Goal: Information Seeking & Learning: Learn about a topic

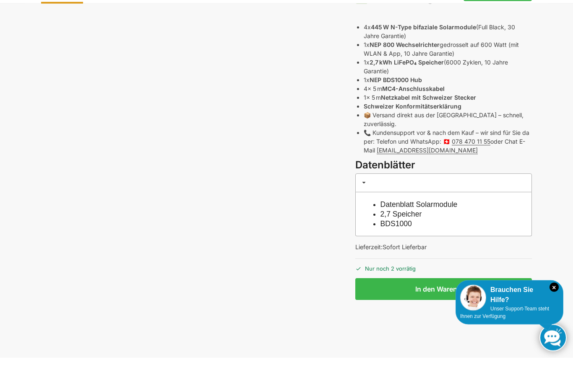
scroll to position [406, 0]
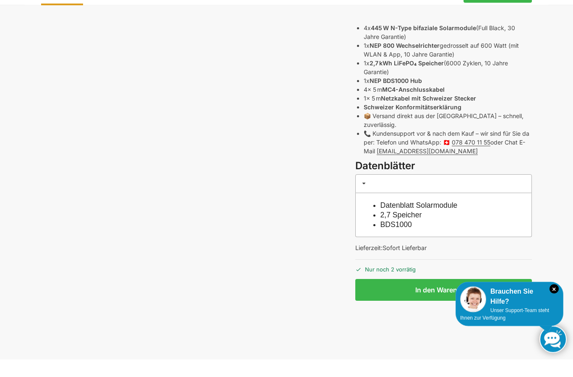
click at [457, 219] on link "Datenblatt Solarmodule" at bounding box center [418, 223] width 77 height 8
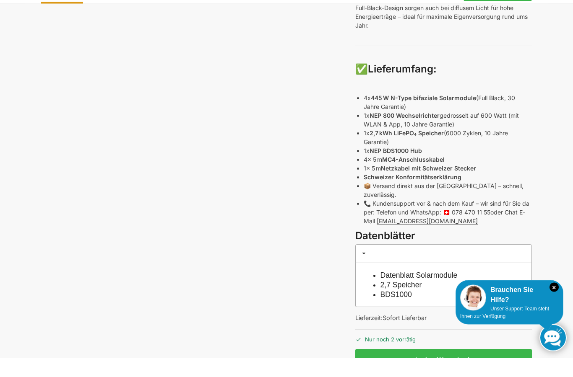
scroll to position [343, 0]
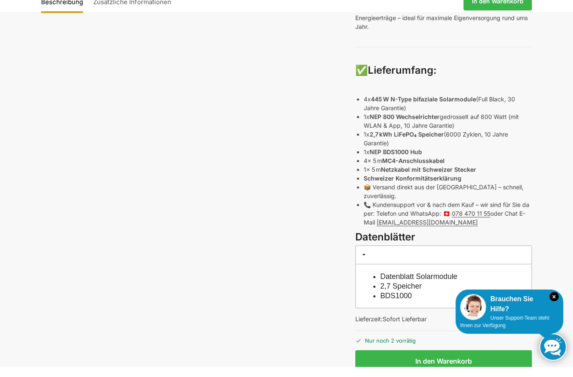
click at [457, 283] on link "Datenblatt Solarmodule" at bounding box center [418, 287] width 77 height 8
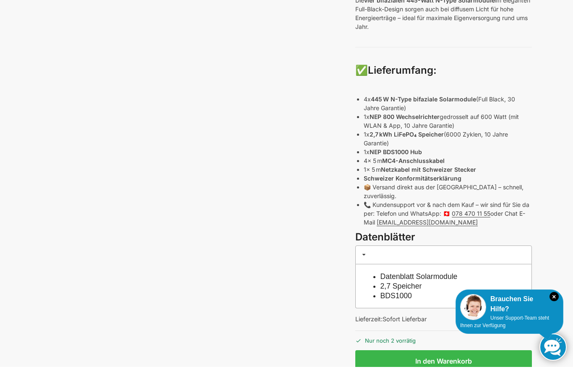
scroll to position [367, 0]
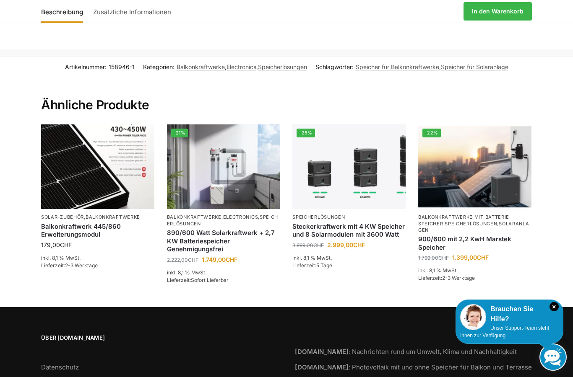
scroll to position [1403, 0]
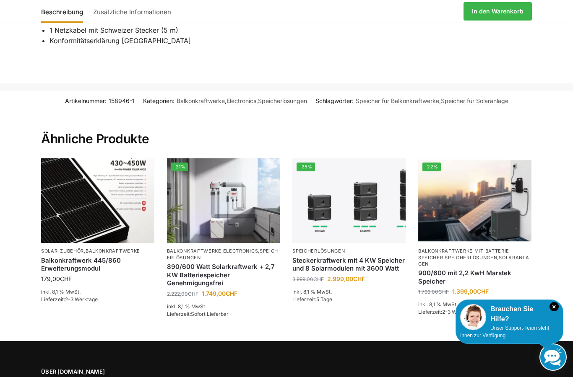
click at [492, 255] on link "Speicherlösungen" at bounding box center [470, 258] width 52 height 6
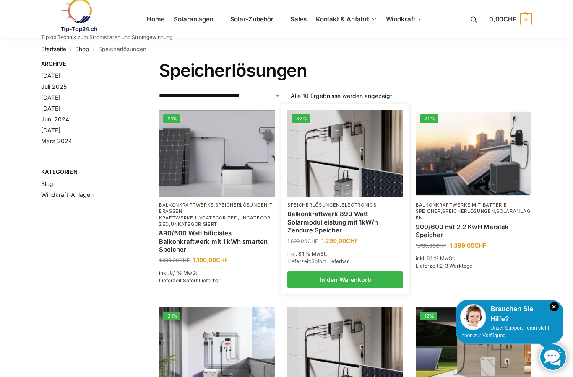
click at [361, 213] on link "Balkonkraftwerk 890 Watt Solarmodulleistung mit 1kW/h Zendure Speicher" at bounding box center [345, 222] width 116 height 25
click at [212, 209] on link "Terassen Kraftwerke" at bounding box center [216, 211] width 114 height 19
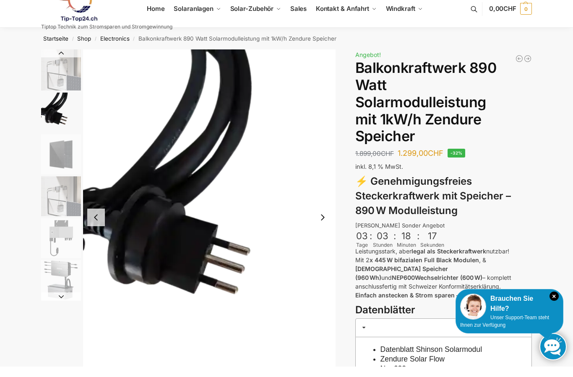
click at [325, 219] on button "Next slide" at bounding box center [323, 228] width 18 height 18
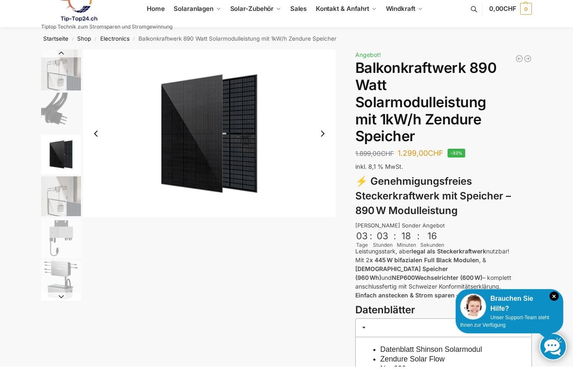
click at [330, 135] on button "Next slide" at bounding box center [323, 144] width 18 height 18
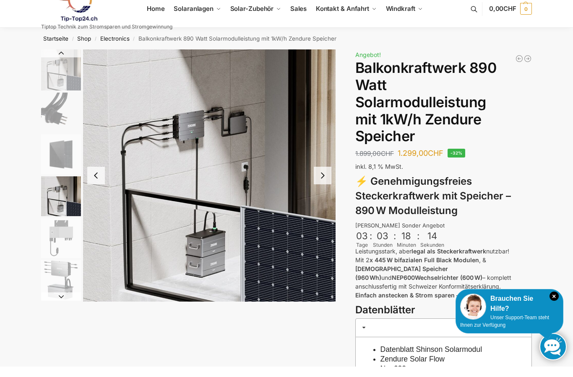
click at [322, 177] on button "Next slide" at bounding box center [323, 186] width 18 height 18
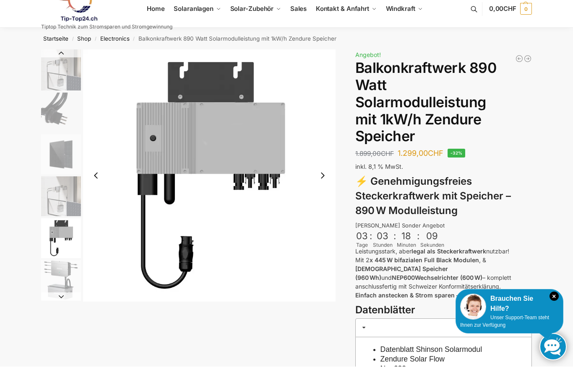
click at [324, 177] on button "Next slide" at bounding box center [323, 186] width 18 height 18
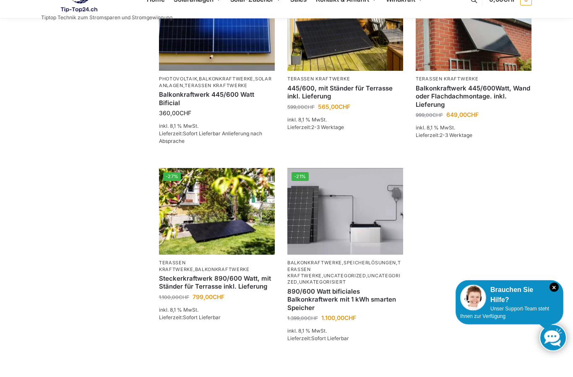
scroll to position [193, 0]
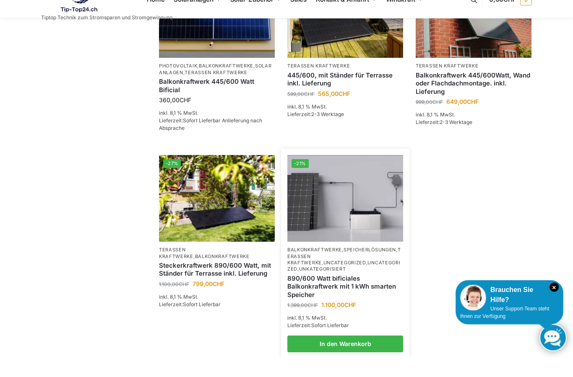
click at [337, 294] on link "890/600 Watt bificiales Balkonkraftwerk mit 1 kWh smarten Speicher" at bounding box center [345, 306] width 116 height 25
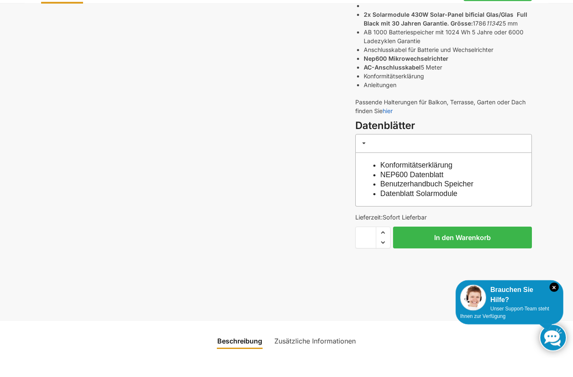
scroll to position [269, 0]
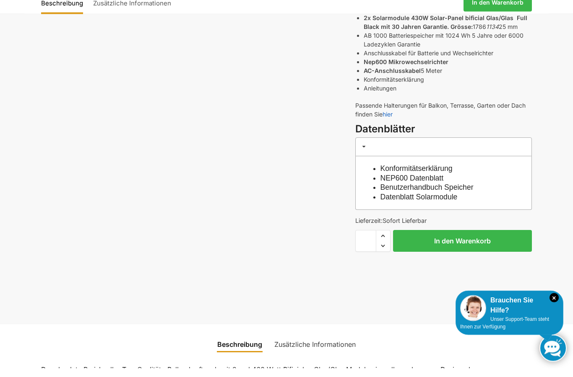
click at [435, 183] on link "NEP600 Datenblatt" at bounding box center [411, 187] width 63 height 8
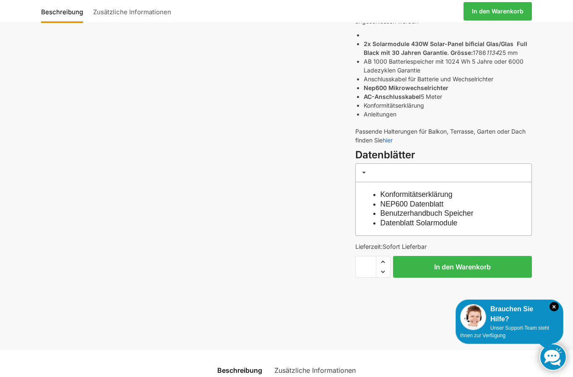
scroll to position [223, 0]
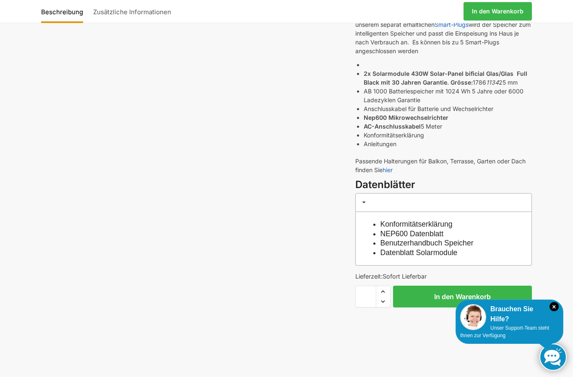
click at [400, 166] on p "Passende Halterungen für Balkon, Terrasse, Garten oder Dach finden Sie hier" at bounding box center [443, 166] width 177 height 18
click at [392, 169] on link "hier" at bounding box center [387, 169] width 10 height 7
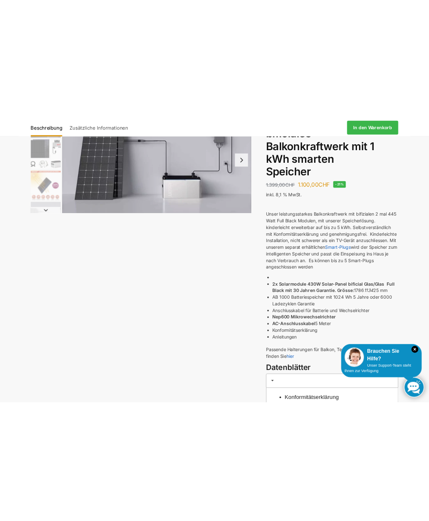
scroll to position [0, 0]
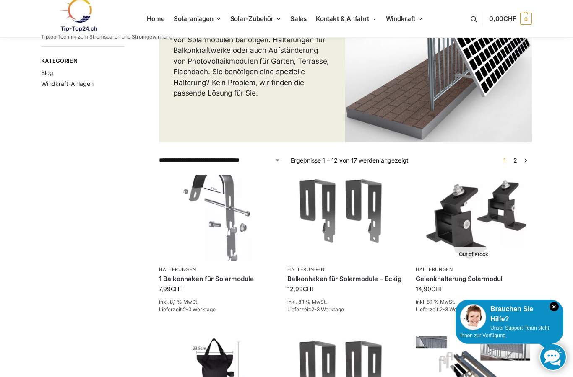
scroll to position [109, 0]
